Goal: Obtain resource: Download file/media

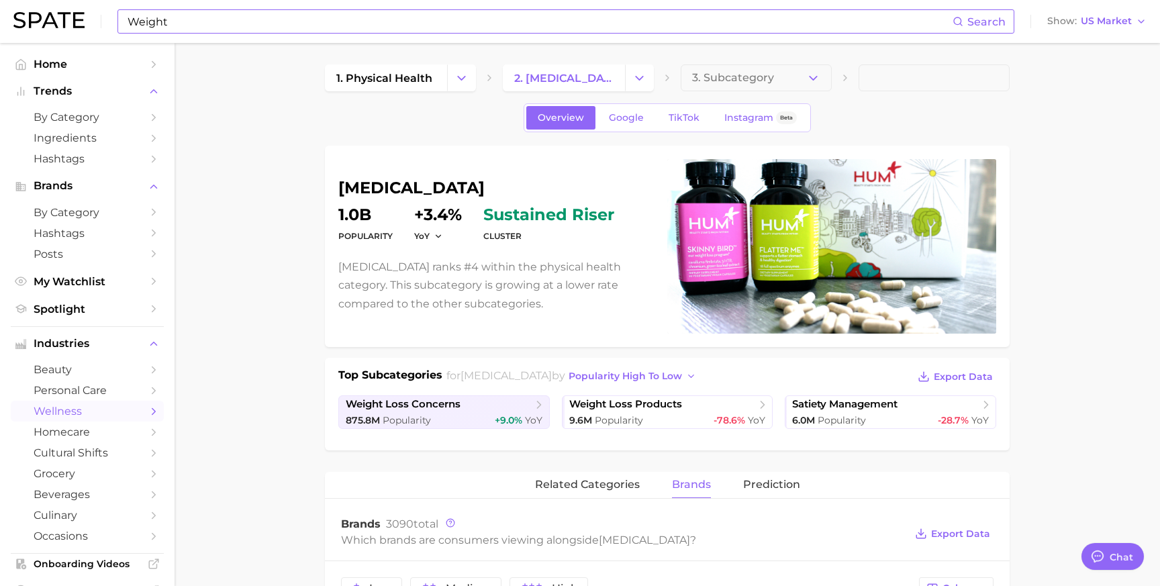
click at [192, 22] on input "Weight" at bounding box center [539, 21] width 826 height 23
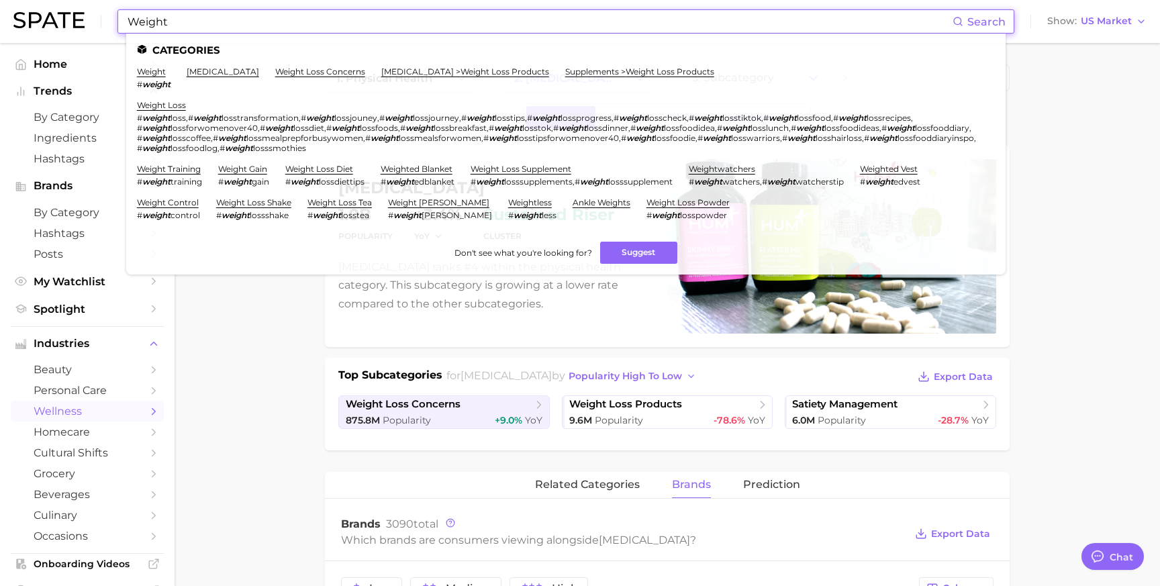
click at [192, 22] on input "Weight" at bounding box center [539, 21] width 826 height 23
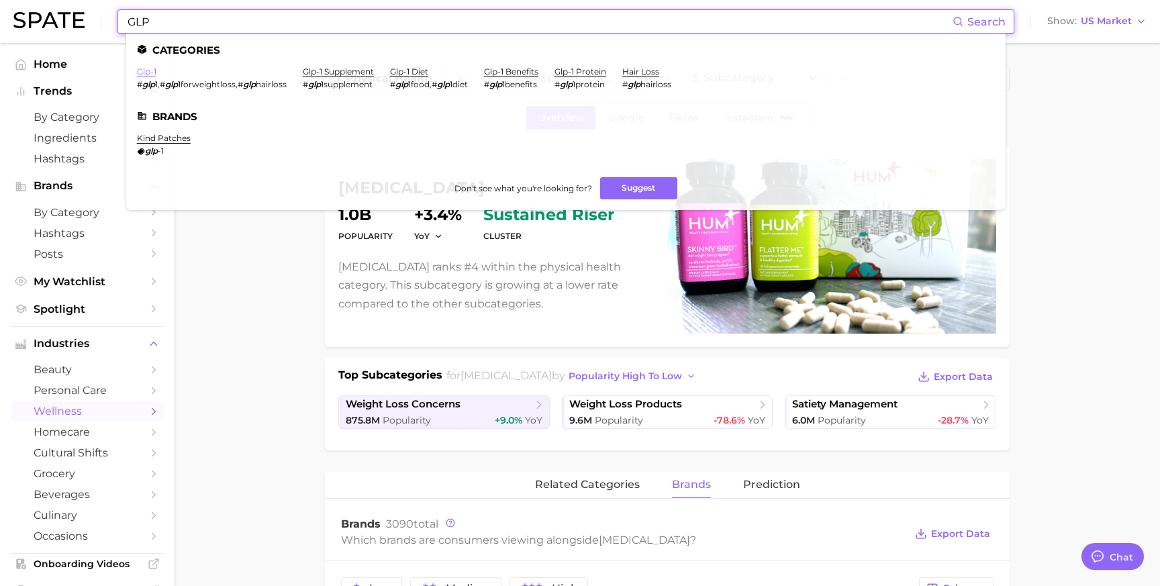
type input "GLP"
click at [147, 75] on link "glp-1" at bounding box center [146, 71] width 19 height 10
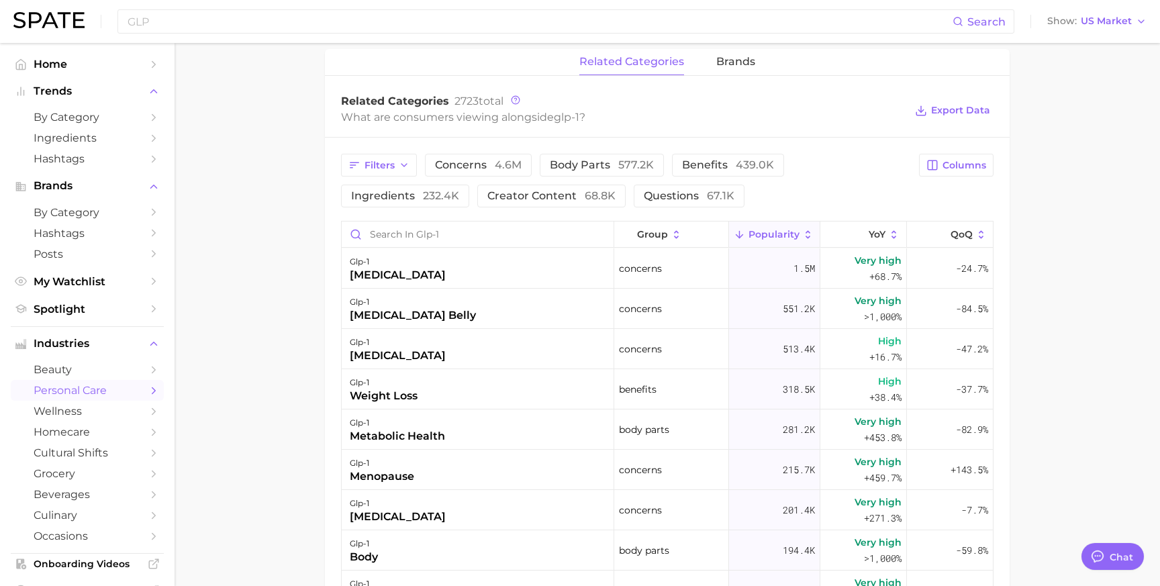
scroll to position [599, 0]
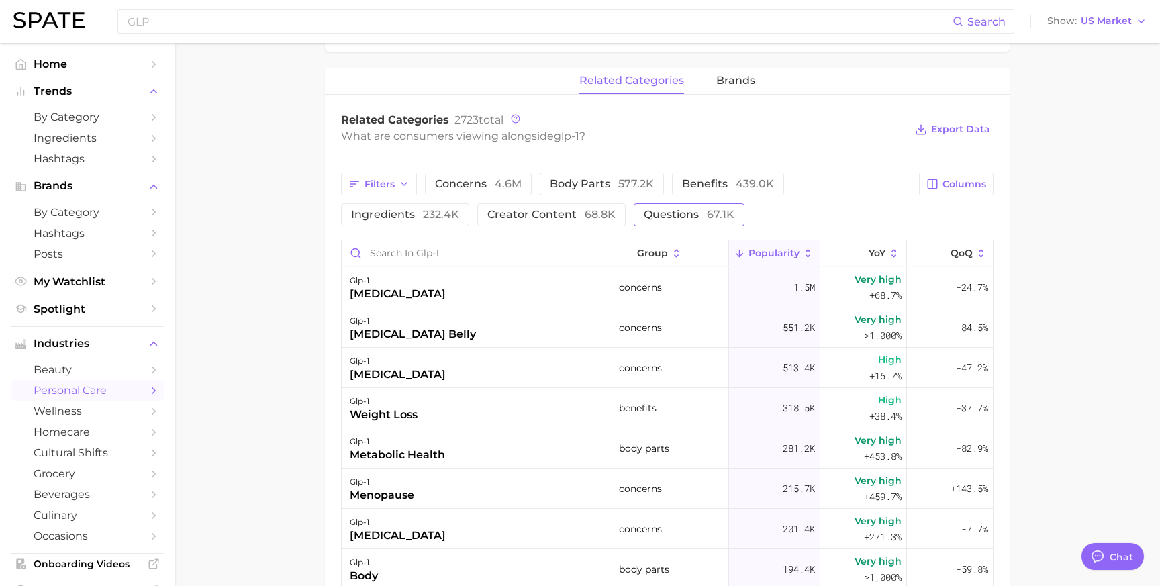
click at [661, 209] on span "questions 67.1k" at bounding box center [689, 214] width 91 height 11
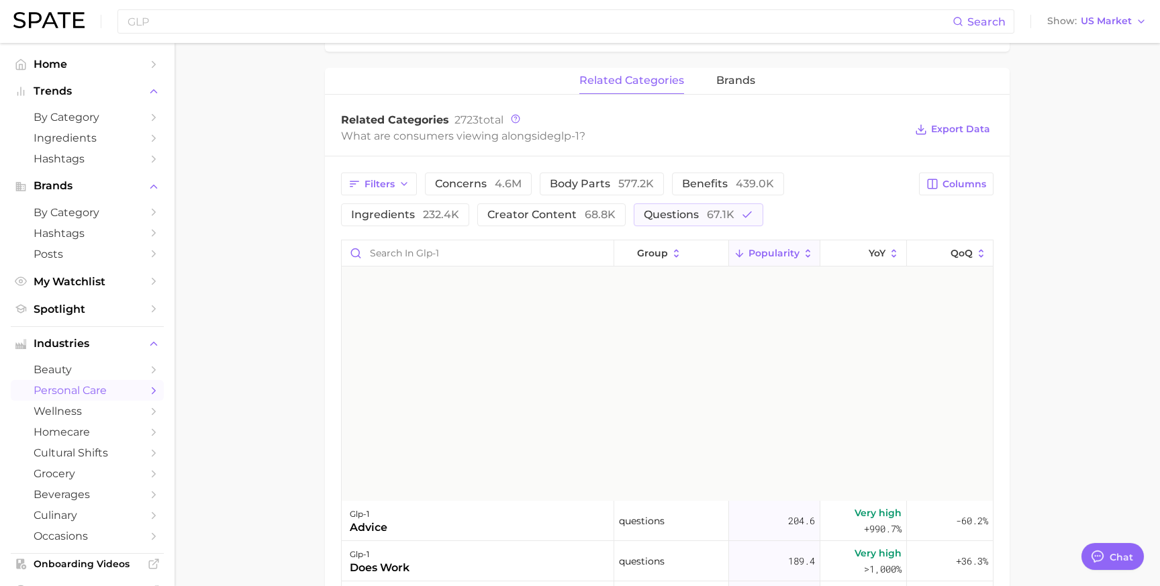
scroll to position [0, 0]
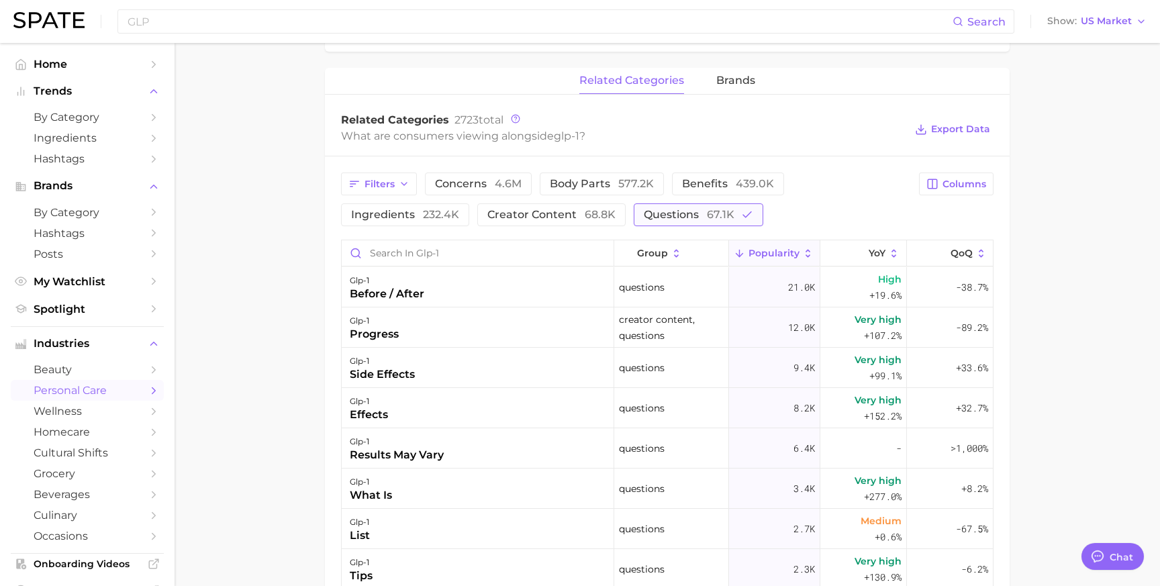
click at [697, 216] on span "questions 67.1k" at bounding box center [689, 214] width 91 height 11
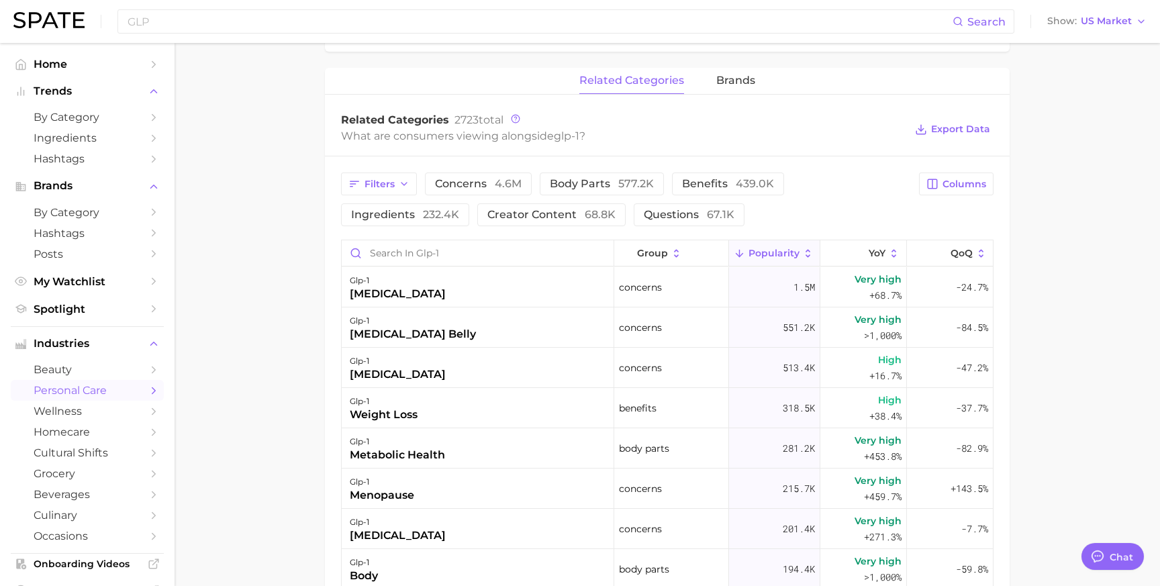
click at [264, 207] on main "1. health care 2. [MEDICAL_DATA] 3. [MEDICAL_DATA] 4. glp-1 Overview Google Tik…" at bounding box center [666, 176] width 985 height 1464
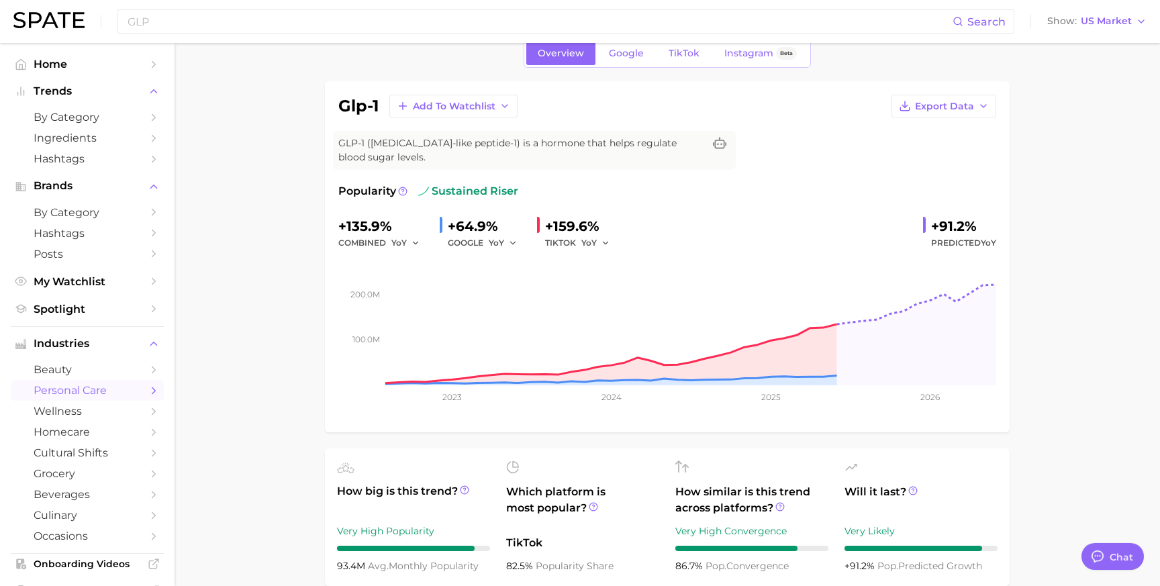
scroll to position [64, 0]
click at [970, 109] on span "Export Data" at bounding box center [944, 106] width 59 height 11
click at [901, 152] on span "Time Series Image" at bounding box center [916, 155] width 90 height 11
